Goal: Use online tool/utility

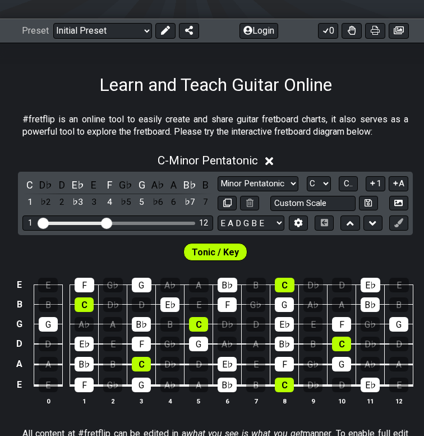
scroll to position [141, 0]
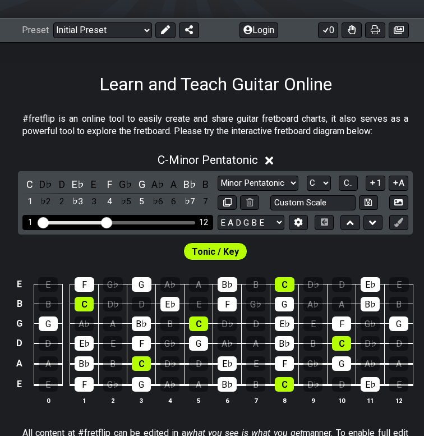
click at [156, 224] on div "1 12" at bounding box center [117, 222] width 191 height 15
drag, startPoint x: 107, startPoint y: 222, endPoint x: 130, endPoint y: 221, distance: 23.6
click at [130, 222] on input "Visible fret range" at bounding box center [117, 222] width 159 height 0
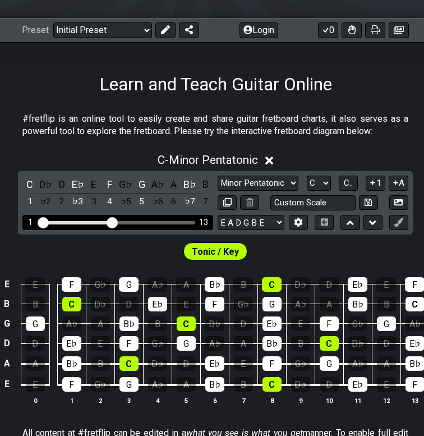
drag, startPoint x: 130, startPoint y: 221, endPoint x: 110, endPoint y: 221, distance: 20.2
click at [110, 222] on input "Visible fret range" at bounding box center [117, 222] width 159 height 0
drag, startPoint x: 110, startPoint y: 221, endPoint x: 67, endPoint y: 227, distance: 43.7
click at [67, 227] on div "1 9" at bounding box center [117, 222] width 191 height 15
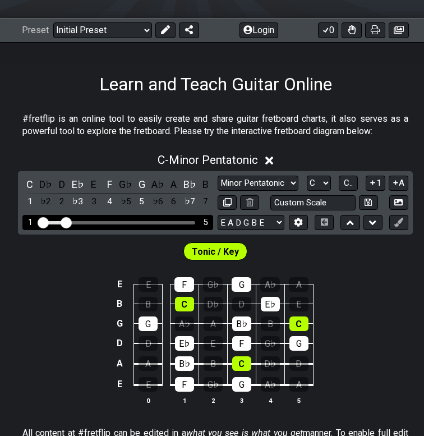
drag, startPoint x: 67, startPoint y: 227, endPoint x: 82, endPoint y: 227, distance: 15.2
click at [82, 227] on div "1 5" at bounding box center [117, 222] width 191 height 15
drag, startPoint x: 82, startPoint y: 227, endPoint x: 166, endPoint y: 225, distance: 83.1
click at [166, 226] on div "1 5" at bounding box center [117, 222] width 191 height 15
click at [177, 225] on div "1 5" at bounding box center [117, 222] width 191 height 15
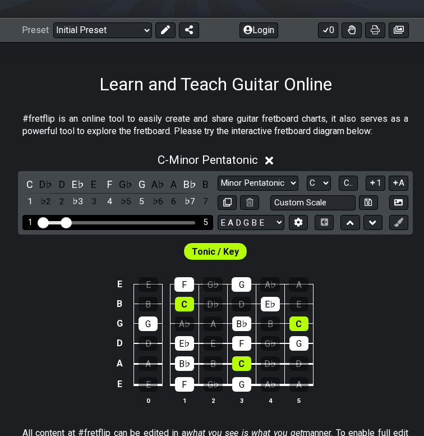
click at [173, 222] on div "Visible fret range" at bounding box center [117, 222] width 155 height 3
drag, startPoint x: 64, startPoint y: 219, endPoint x: 165, endPoint y: 218, distance: 101.0
click at [165, 222] on input "Visible fret range" at bounding box center [117, 222] width 159 height 0
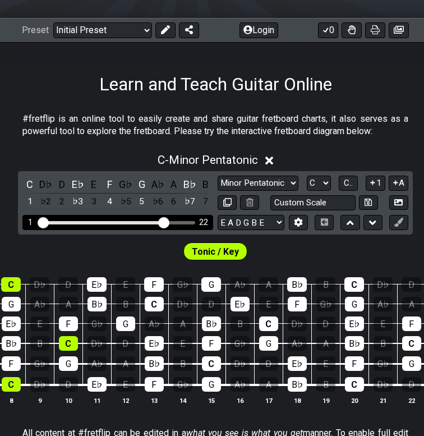
scroll to position [0, 260]
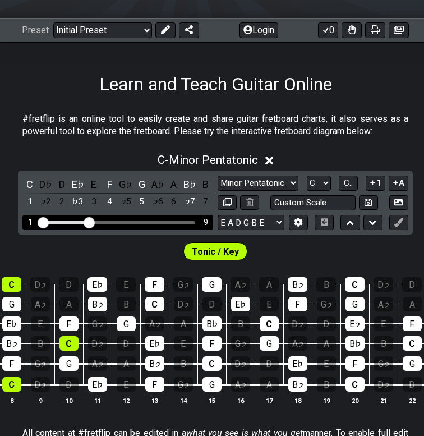
drag, startPoint x: 162, startPoint y: 220, endPoint x: 89, endPoint y: 220, distance: 73.0
click at [89, 222] on input "Visible fret range" at bounding box center [117, 222] width 159 height 0
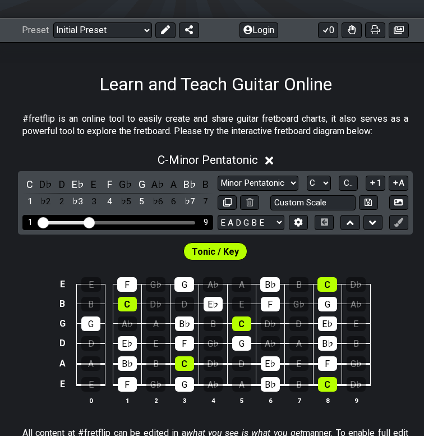
scroll to position [0, 0]
drag, startPoint x: 89, startPoint y: 220, endPoint x: 115, endPoint y: 220, distance: 25.8
click at [115, 222] on input "Visible fret range" at bounding box center [117, 222] width 159 height 0
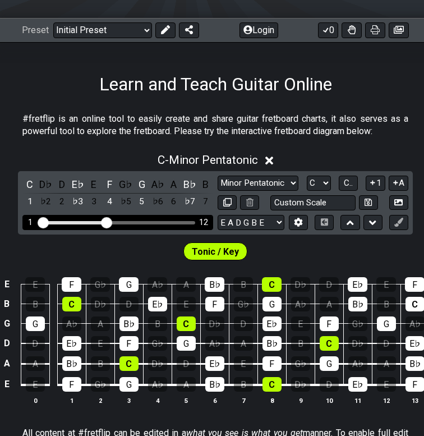
drag, startPoint x: 115, startPoint y: 219, endPoint x: 107, endPoint y: 219, distance: 7.9
click at [107, 222] on input "Visible fret range" at bounding box center [117, 222] width 159 height 0
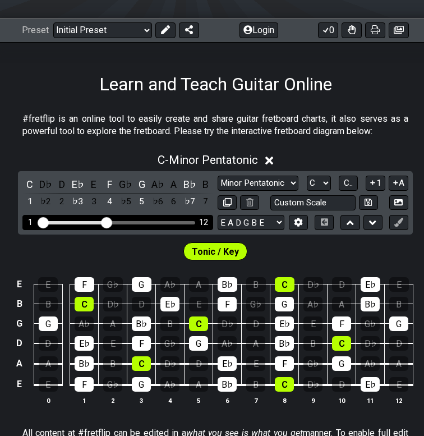
drag, startPoint x: 122, startPoint y: 218, endPoint x: 143, endPoint y: 218, distance: 20.2
click at [143, 219] on div "1 12" at bounding box center [117, 222] width 191 height 15
click at [130, 224] on div "1 12" at bounding box center [117, 222] width 191 height 15
drag, startPoint x: 108, startPoint y: 225, endPoint x: 154, endPoint y: 225, distance: 46.6
click at [154, 222] on input "Visible fret range" at bounding box center [117, 222] width 159 height 0
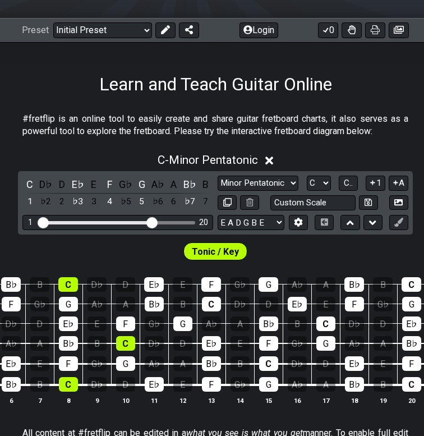
scroll to position [0, 203]
